Goal: Purchase product/service

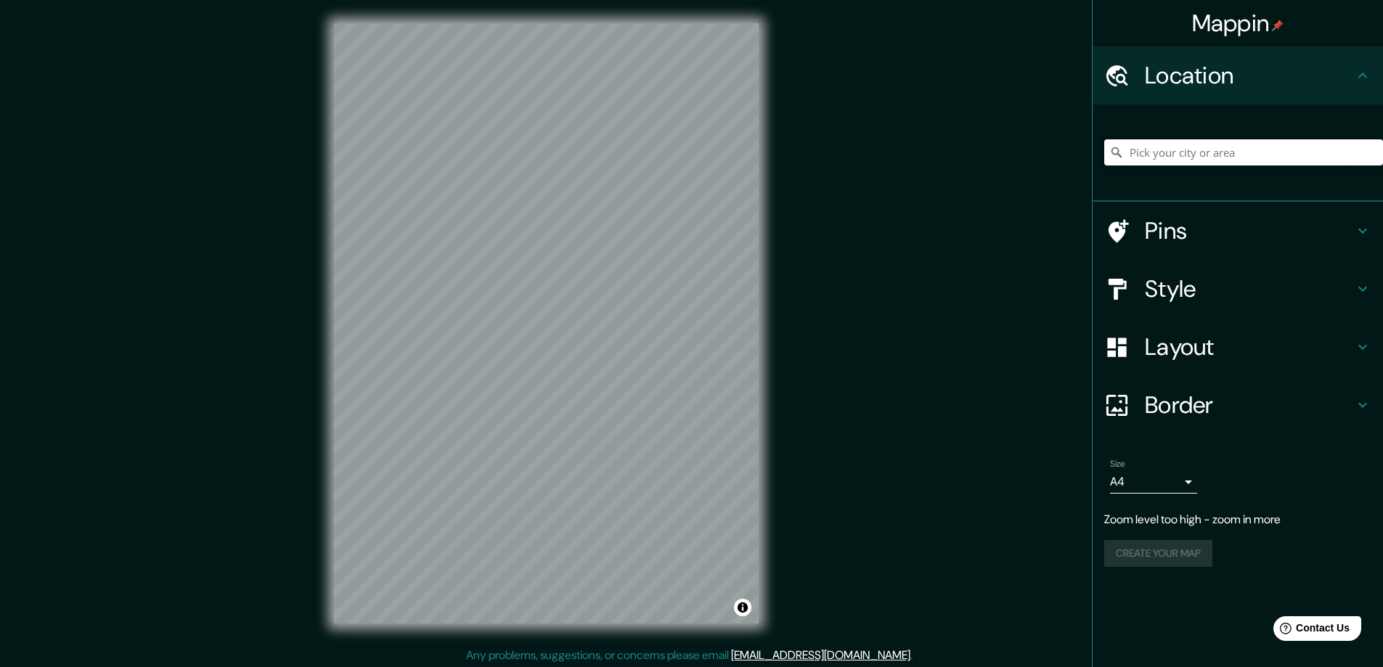
click at [1253, 155] on input "Pick your city or area" at bounding box center [1243, 152] width 279 height 26
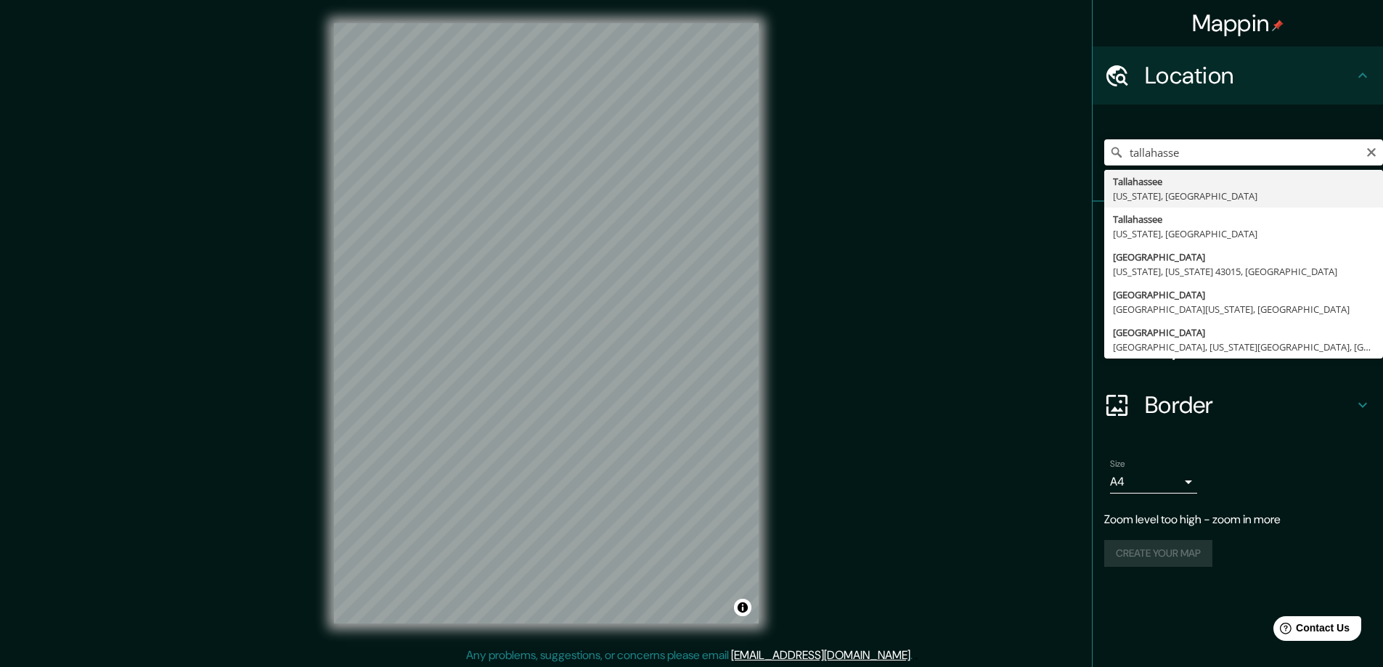
type input "[GEOGRAPHIC_DATA], [US_STATE], [GEOGRAPHIC_DATA]"
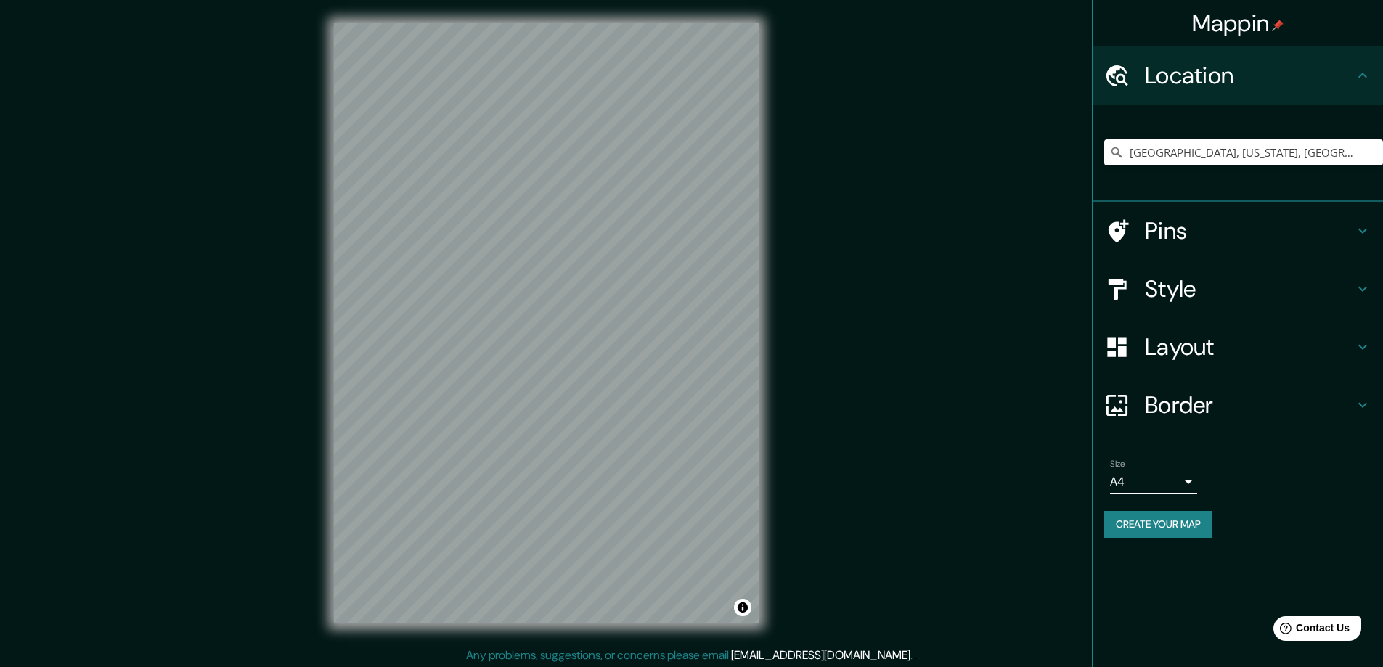
click at [1365, 229] on icon at bounding box center [1362, 230] width 17 height 17
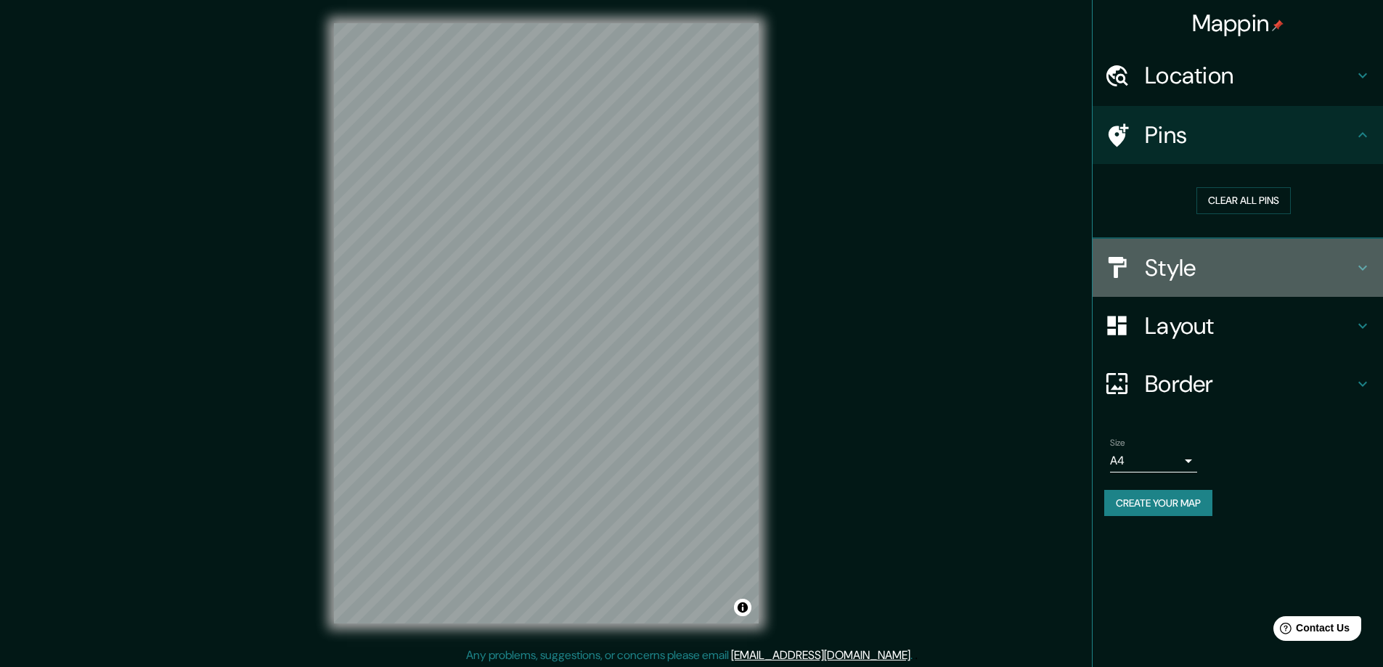
click at [1364, 261] on icon at bounding box center [1362, 267] width 17 height 17
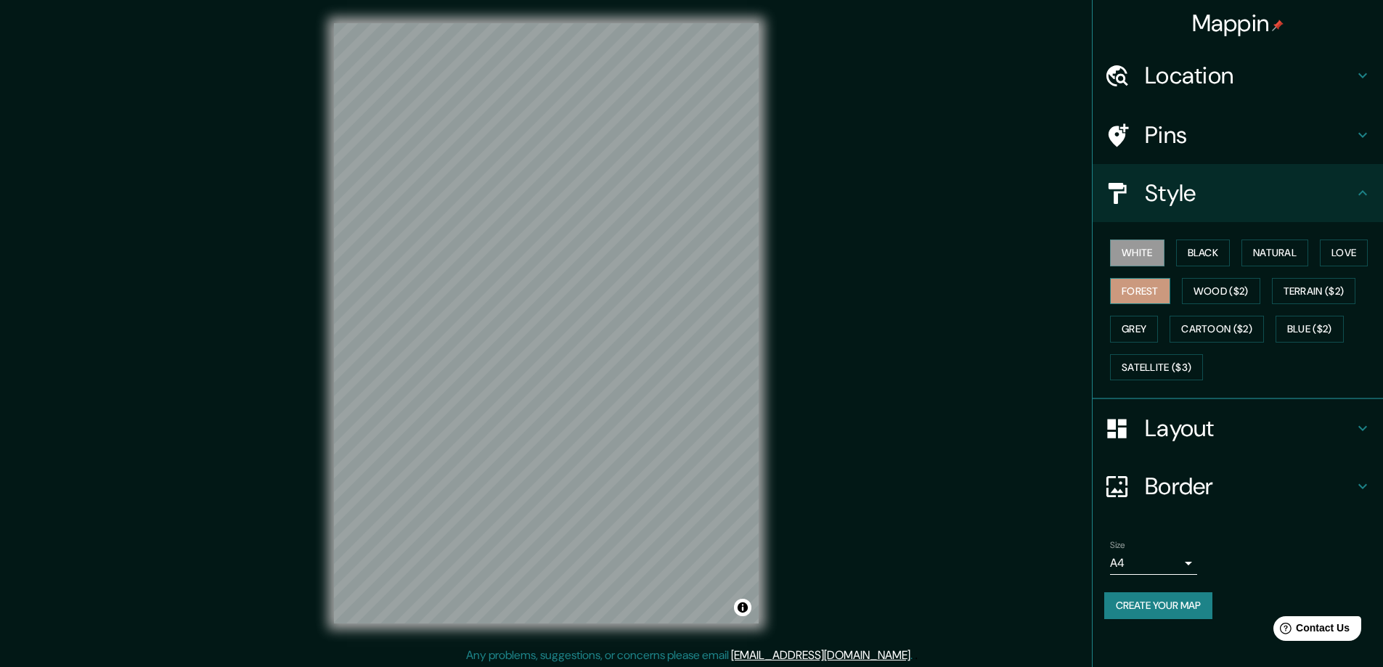
click at [1142, 288] on button "Forest" at bounding box center [1140, 291] width 60 height 27
click at [1228, 293] on button "Wood ($2)" at bounding box center [1221, 291] width 78 height 27
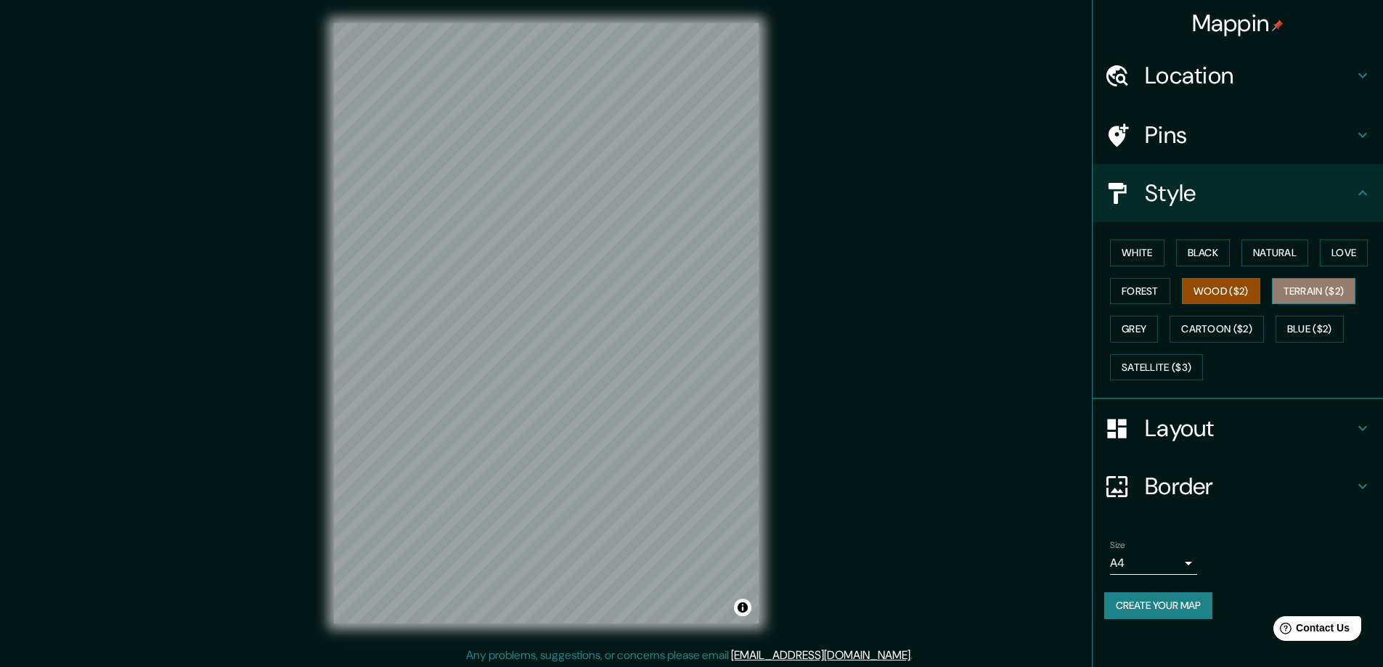
click at [1306, 287] on button "Terrain ($2)" at bounding box center [1314, 291] width 84 height 27
click at [1313, 328] on button "Blue ($2)" at bounding box center [1309, 329] width 68 height 27
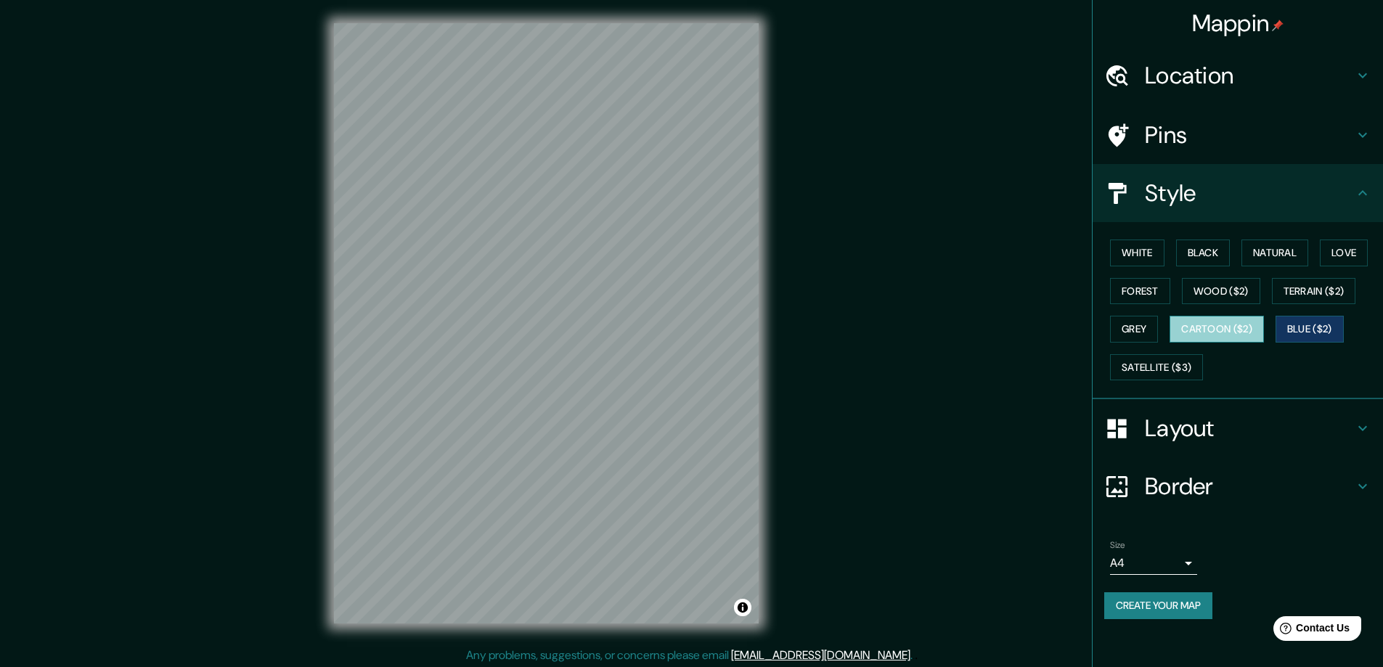
click at [1212, 325] on button "Cartoon ($2)" at bounding box center [1216, 329] width 94 height 27
click at [1137, 327] on button "Grey" at bounding box center [1134, 329] width 48 height 27
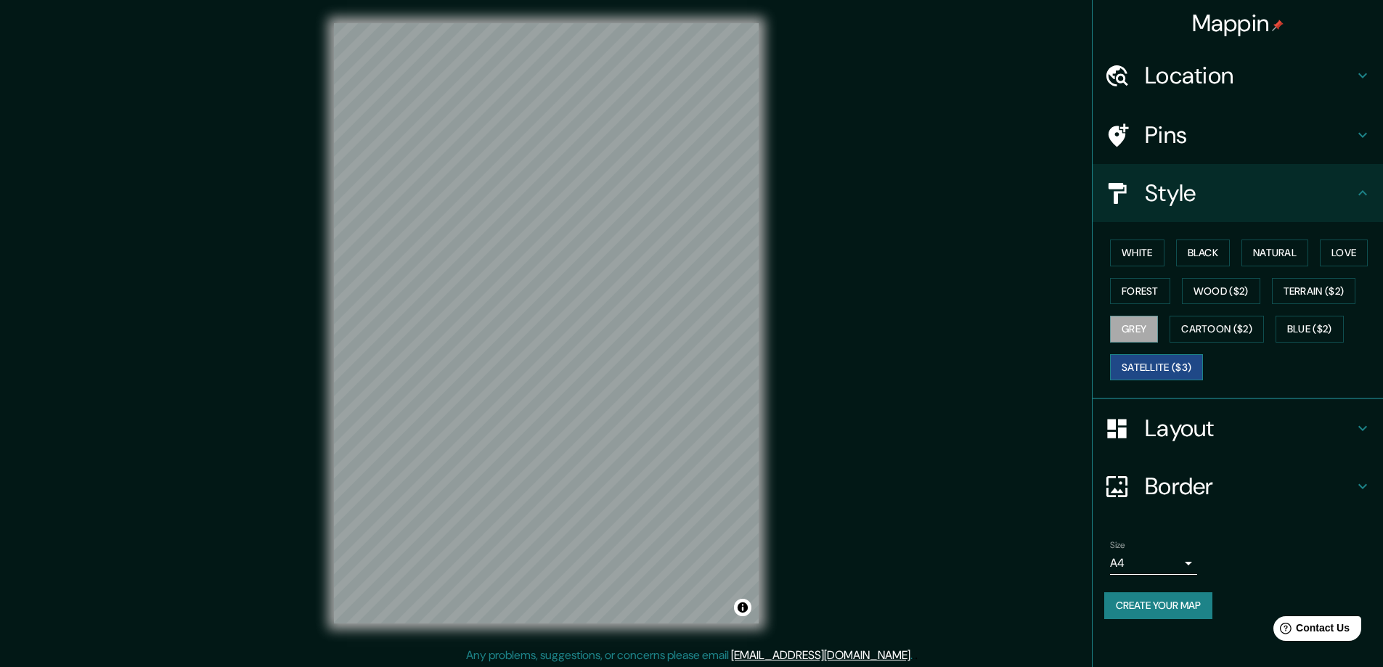
click at [1161, 366] on button "Satellite ($3)" at bounding box center [1156, 367] width 93 height 27
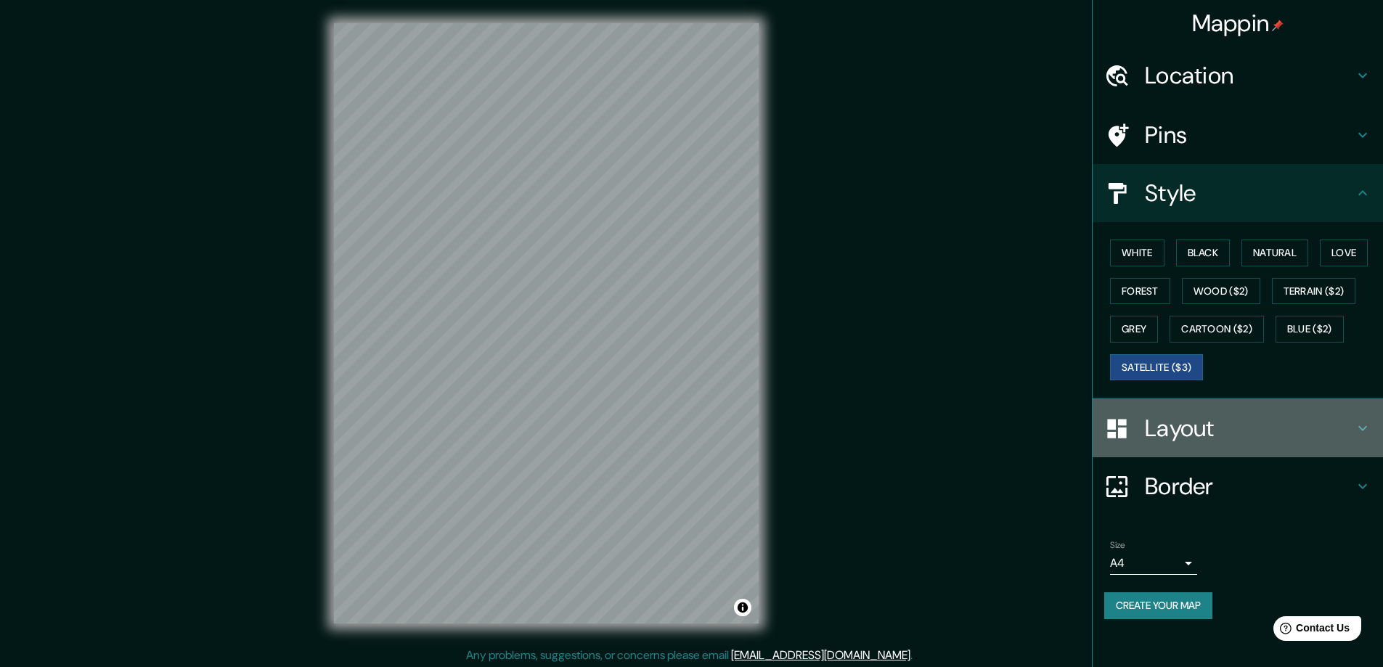
click at [1370, 425] on icon at bounding box center [1362, 428] width 17 height 17
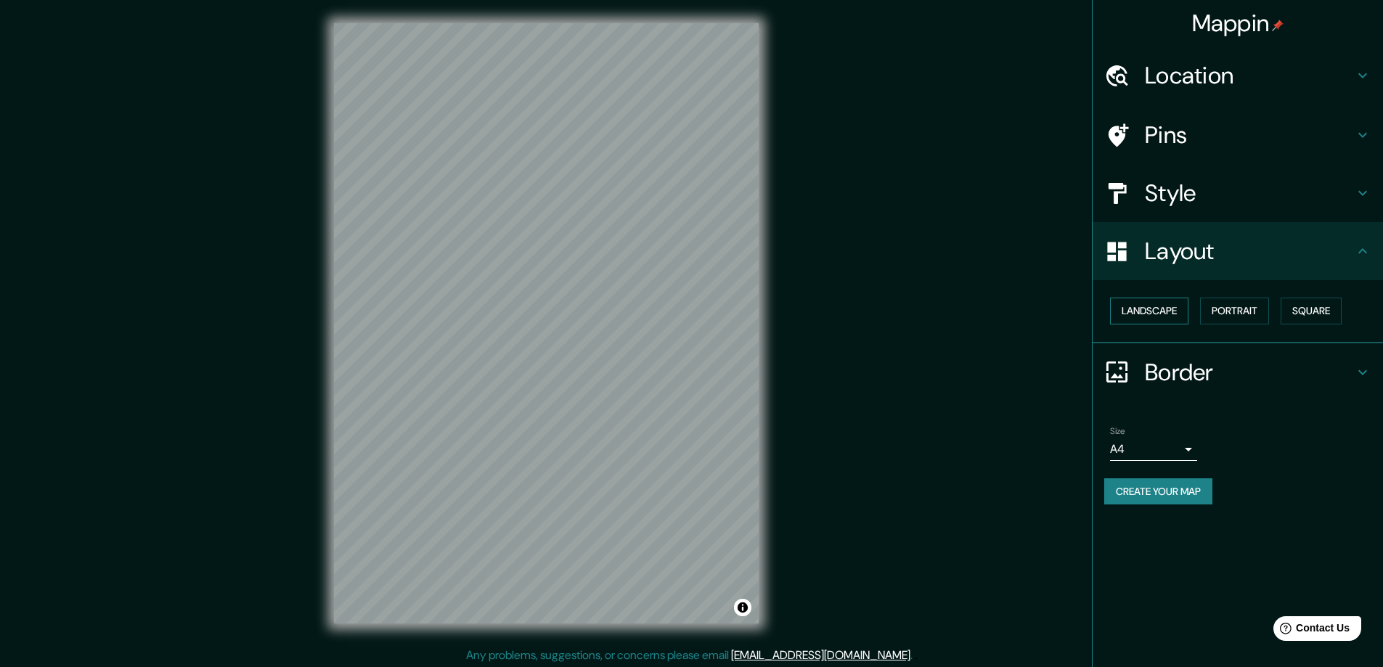
click at [1151, 305] on button "Landscape" at bounding box center [1149, 311] width 78 height 27
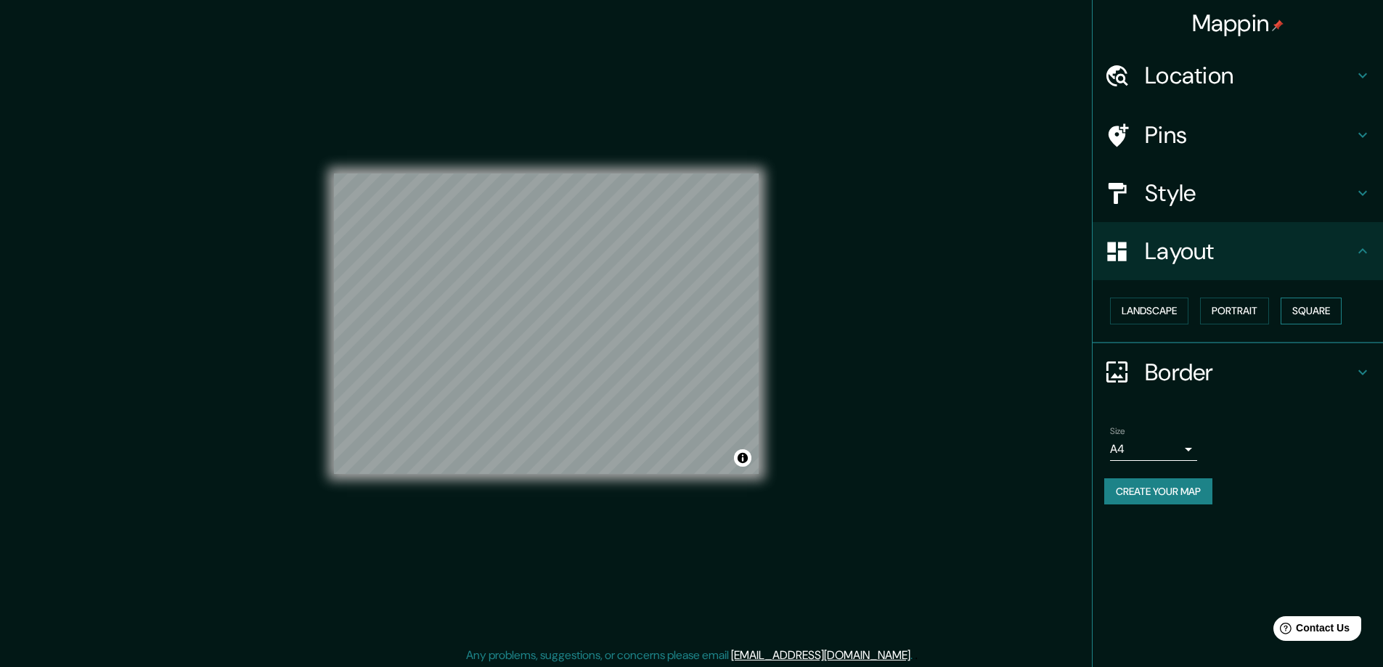
click at [1309, 308] on button "Square" at bounding box center [1310, 311] width 61 height 27
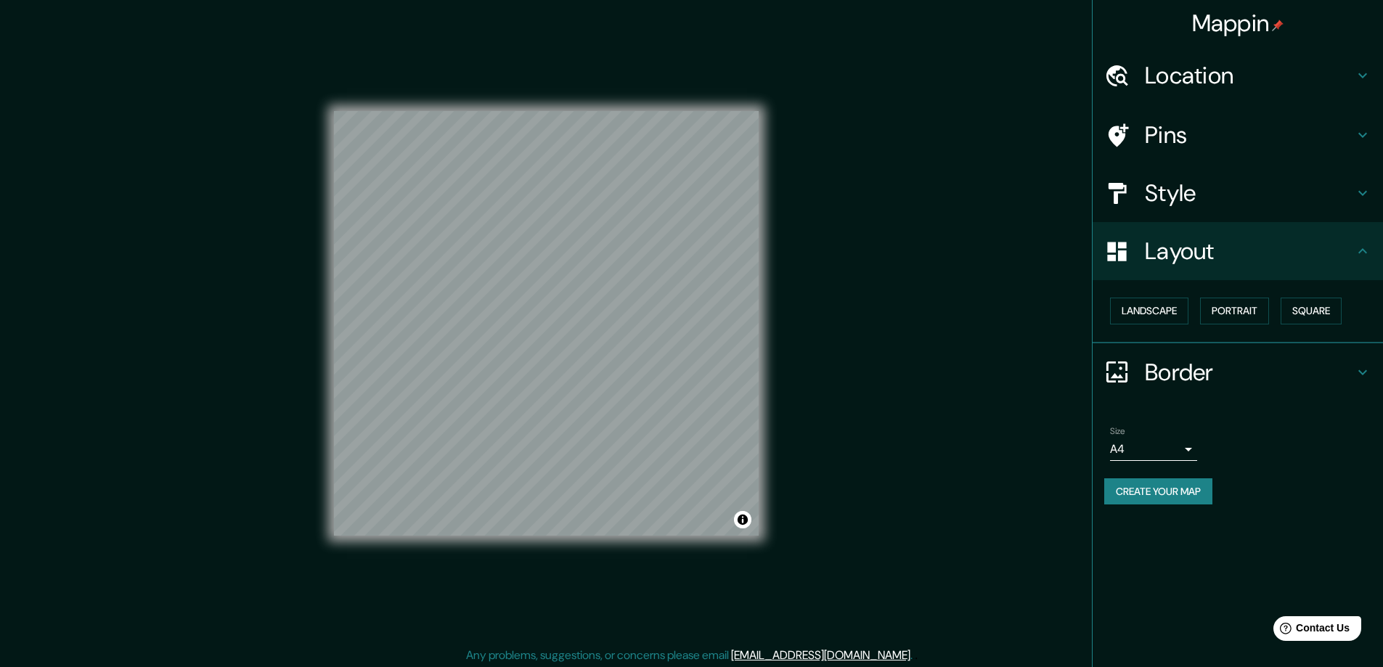
click at [1363, 371] on icon at bounding box center [1362, 372] width 17 height 17
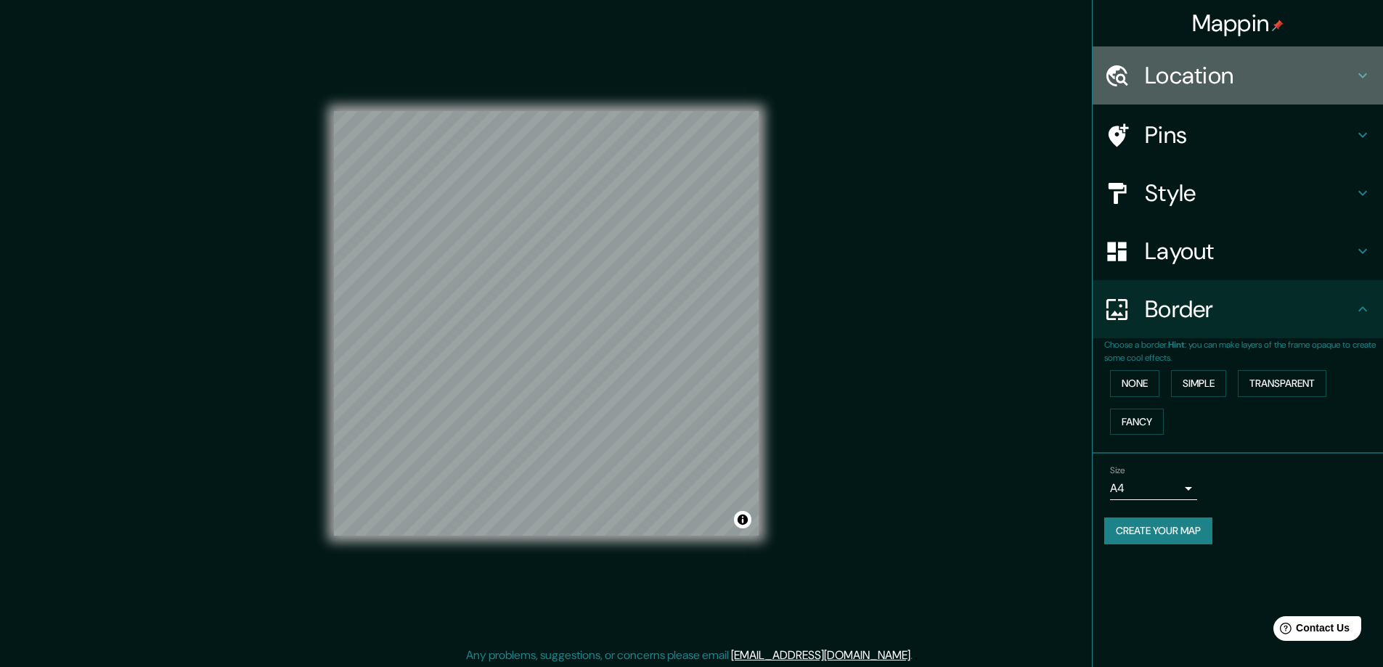
click at [1360, 74] on icon at bounding box center [1362, 75] width 9 height 5
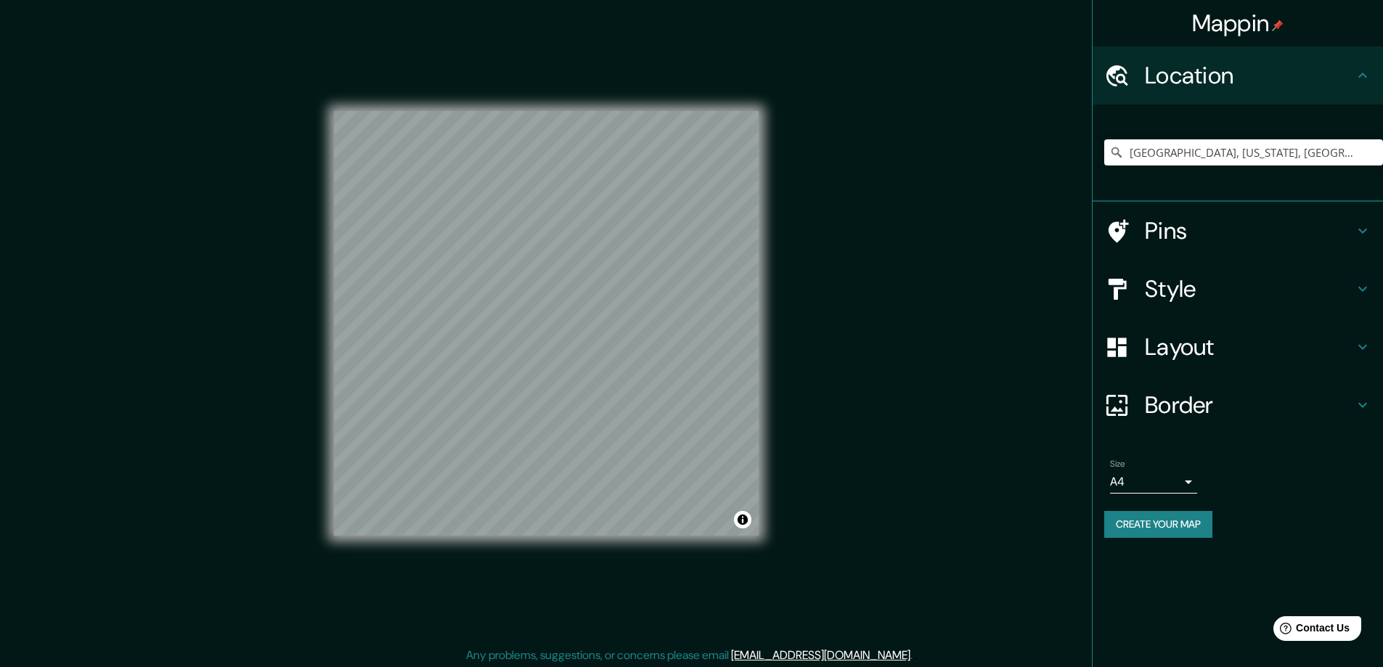
click at [1364, 229] on icon at bounding box center [1362, 230] width 17 height 17
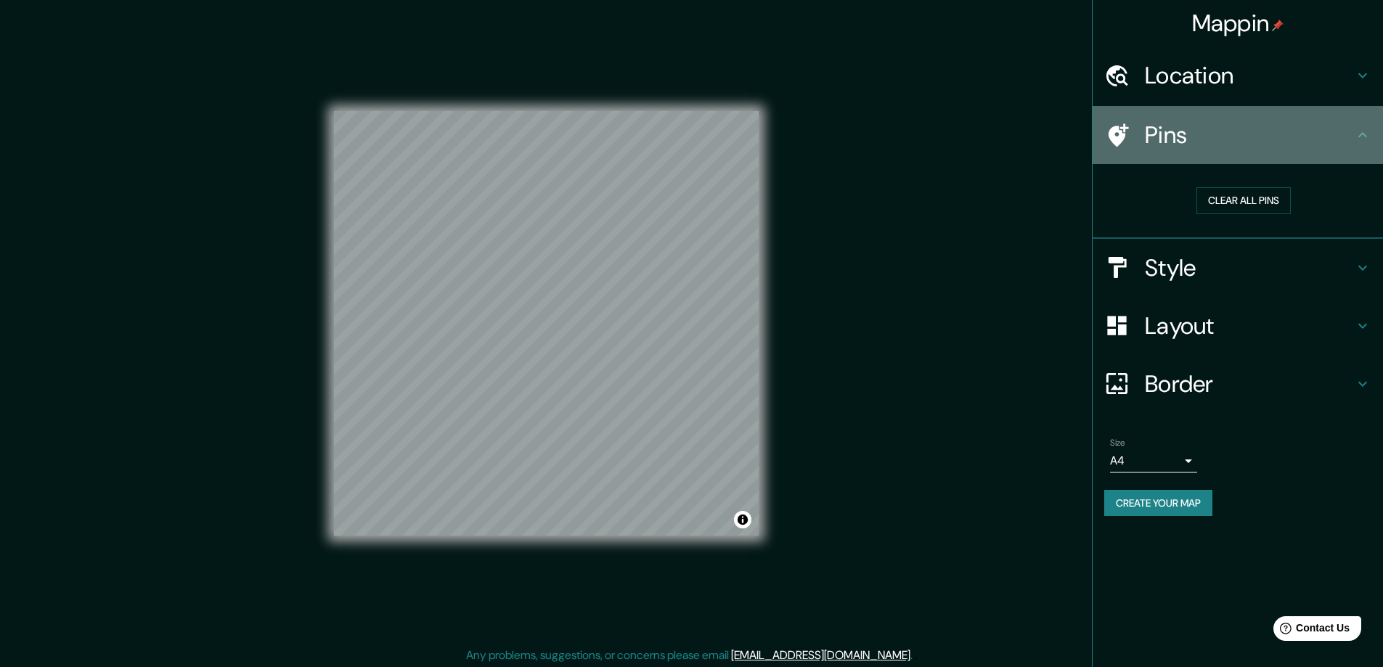
click at [1164, 131] on h4 "Pins" at bounding box center [1249, 134] width 209 height 29
